Goal: Communication & Community: Answer question/provide support

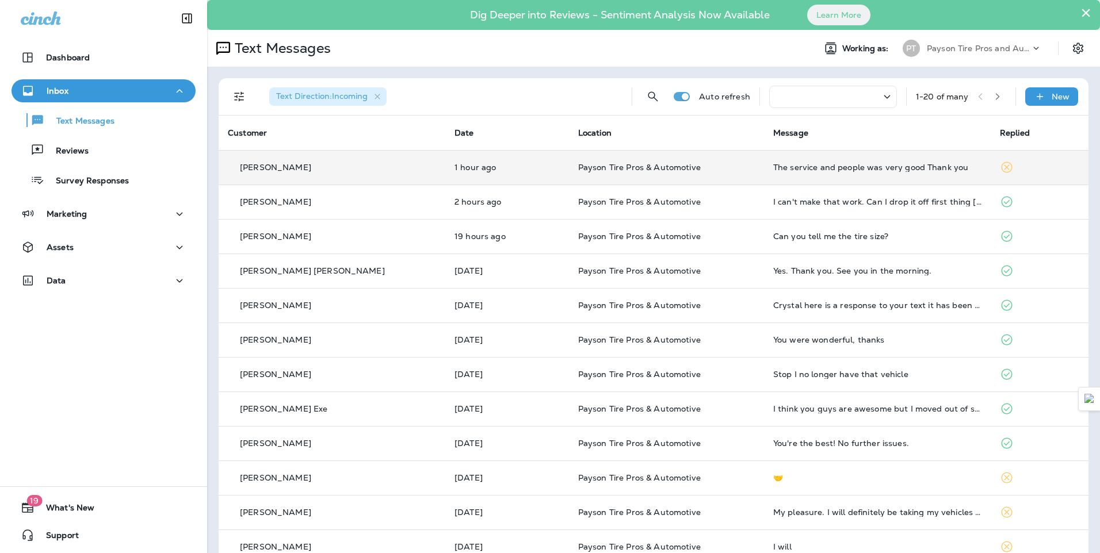
click at [356, 163] on div "Jack Wagner" at bounding box center [332, 168] width 208 height 12
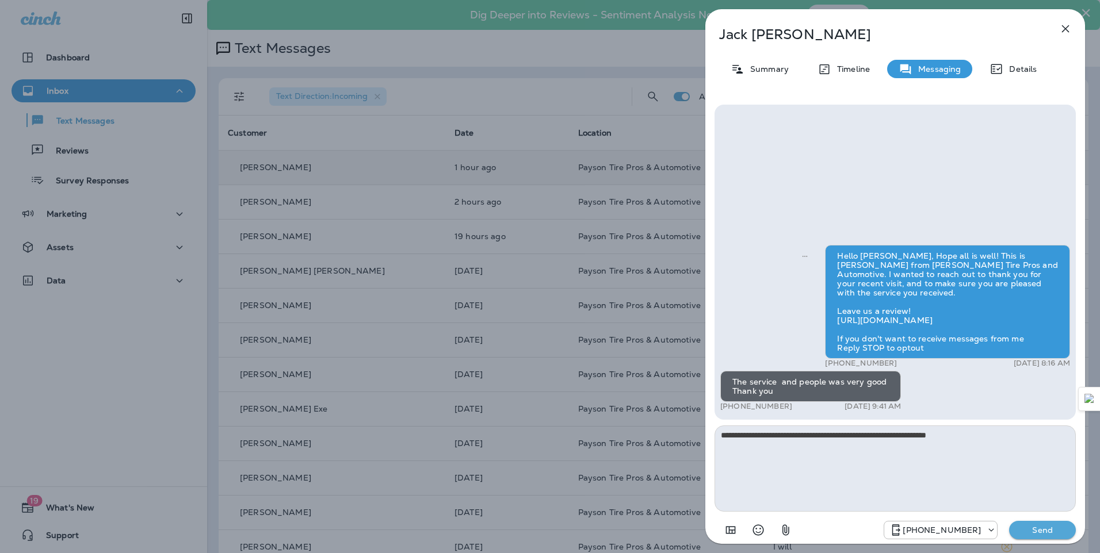
type textarea "**********"
click at [1039, 528] on p "Send" at bounding box center [1042, 530] width 48 height 10
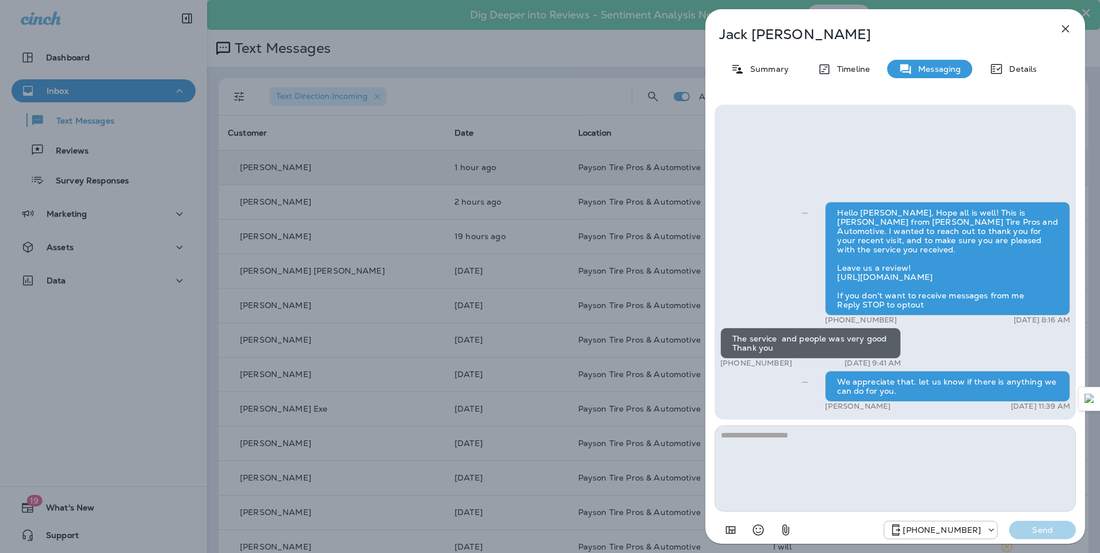
click at [343, 141] on div "Jack Wagner Summary Timeline Messaging Details Hello Jack, Hope all is well! Th…" at bounding box center [550, 276] width 1100 height 553
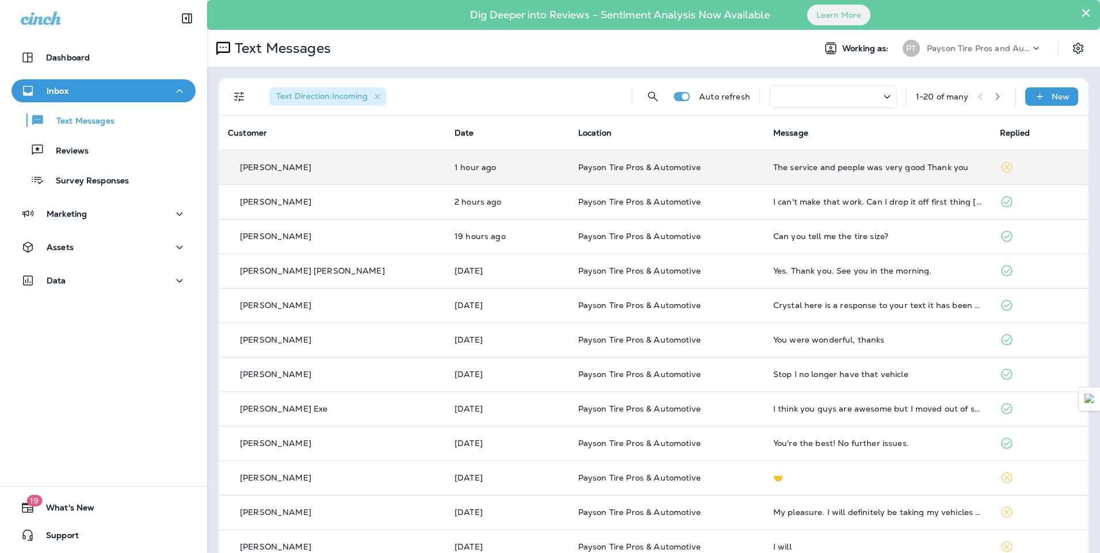
click at [1000, 166] on icon at bounding box center [1007, 167] width 14 height 14
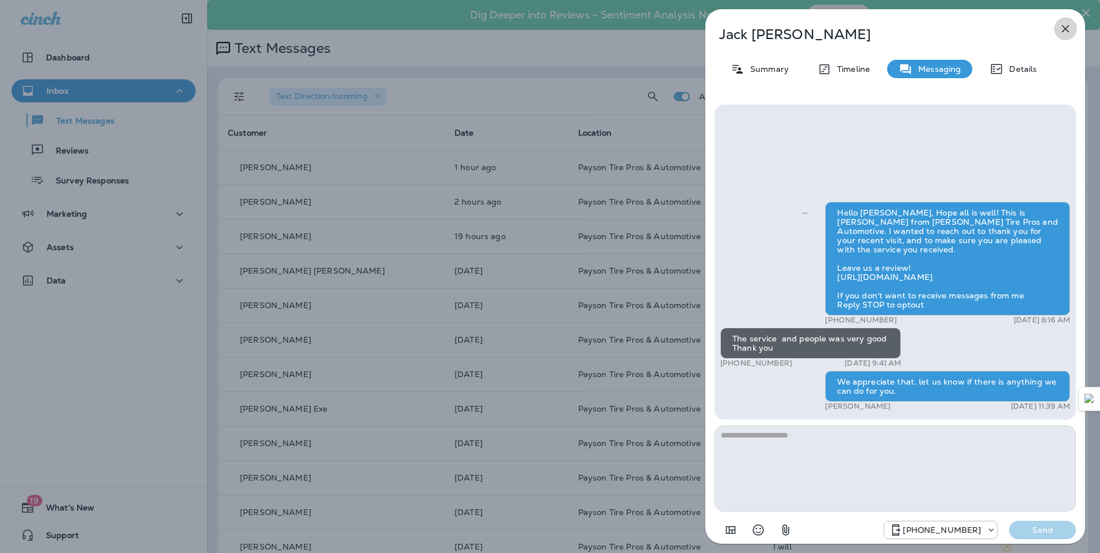
click at [1063, 28] on icon "button" at bounding box center [1065, 29] width 14 height 14
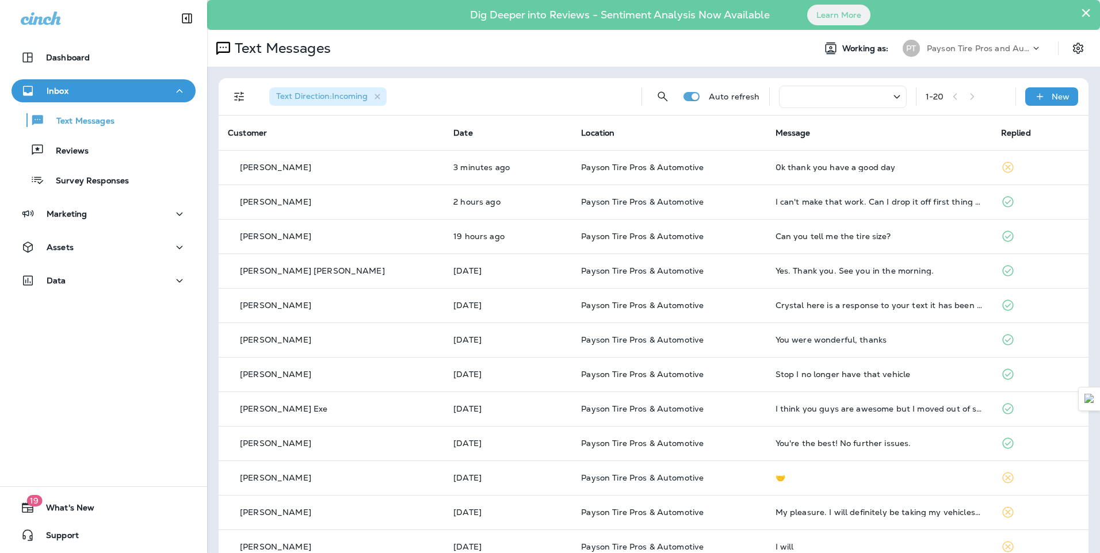
click at [337, 178] on td "Jack Wagner" at bounding box center [331, 167] width 225 height 35
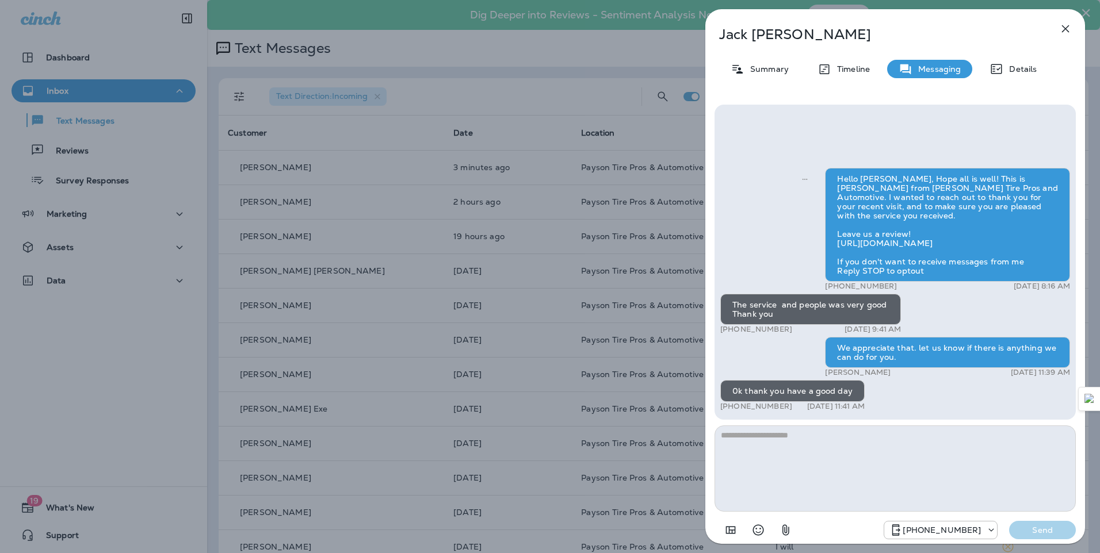
click at [170, 51] on div "Jack Wagner Summary Timeline Messaging Details Hello Jack, Hope all is well! Th…" at bounding box center [550, 276] width 1100 height 553
